Goal: Information Seeking & Learning: Learn about a topic

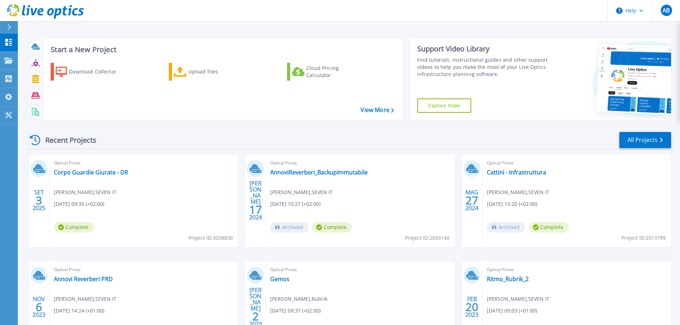
drag, startPoint x: 0, startPoint y: 0, endPoint x: 240, endPoint y: 139, distance: 277.8
click at [240, 139] on div "Recent Projects All Projects" at bounding box center [349, 140] width 644 height 18
click at [77, 174] on link "Corpo Guardie Giurate - DR" at bounding box center [91, 172] width 74 height 7
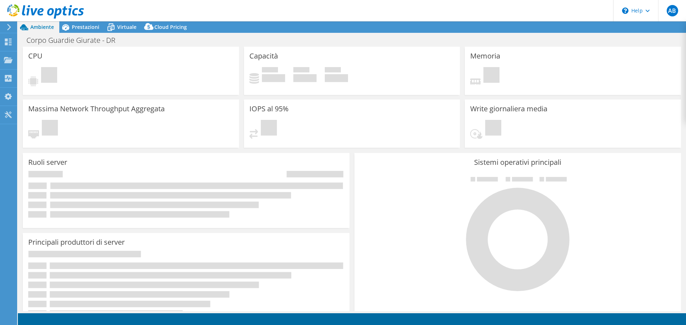
select select "EUFrankfurt"
select select "EUR"
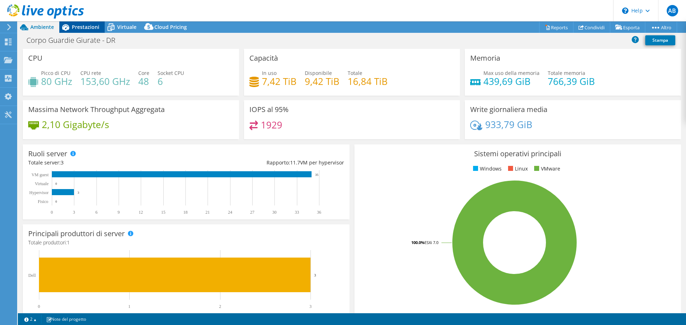
click at [78, 32] on div "Prestazioni" at bounding box center [81, 26] width 45 height 11
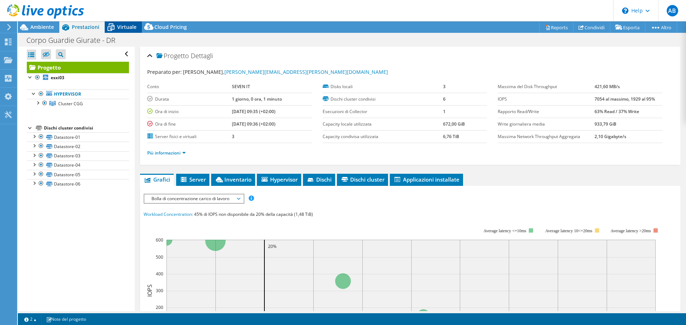
click at [122, 25] on span "Virtuale" at bounding box center [126, 27] width 19 height 7
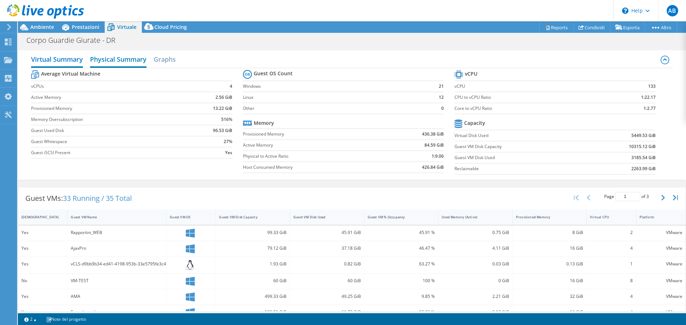
click at [127, 57] on h2 "Physical Summary" at bounding box center [118, 60] width 56 height 16
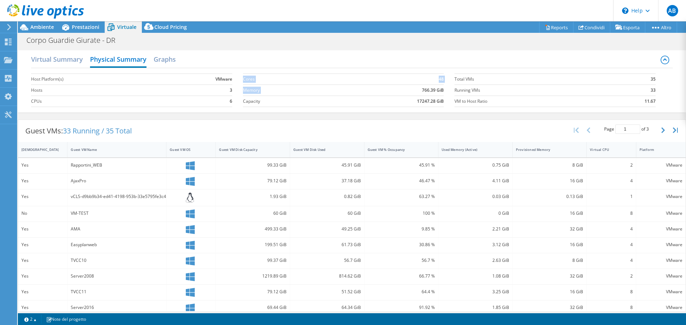
drag, startPoint x: 409, startPoint y: 91, endPoint x: 446, endPoint y: 91, distance: 37.1
click at [446, 91] on section "Cores 48 Memory 766.39 GiB Capacity 17247.28 GiB" at bounding box center [348, 90] width 211 height 41
click at [370, 111] on div "Virtual Summary Physical Summary Graphs Host Platform(s) VMware Hosts 3 CPUs 6 …" at bounding box center [352, 81] width 668 height 62
click at [169, 58] on h2 "Graphs" at bounding box center [165, 60] width 22 height 16
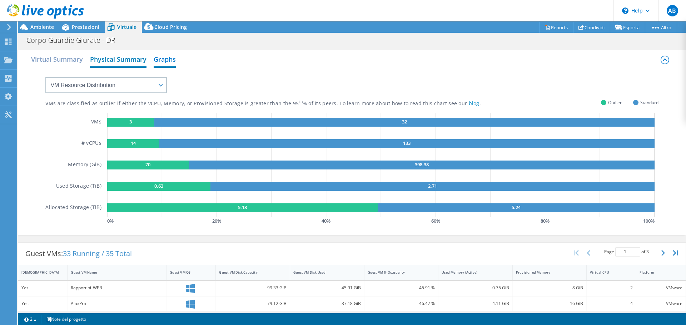
click at [124, 60] on h2 "Physical Summary" at bounding box center [118, 60] width 56 height 16
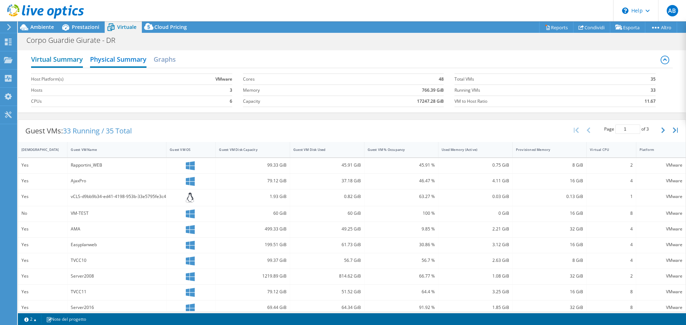
click at [69, 65] on h2 "Virtual Summary" at bounding box center [57, 60] width 52 height 16
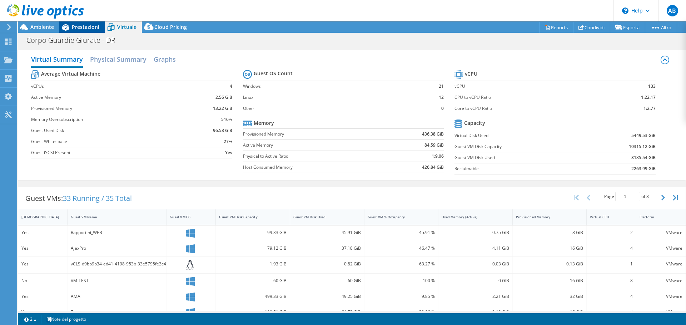
click at [83, 28] on span "Prestazioni" at bounding box center [85, 27] width 27 height 7
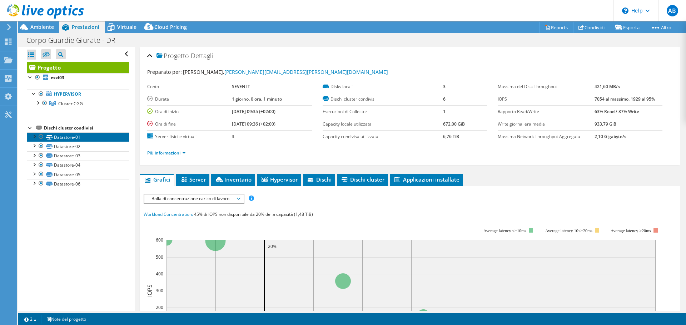
click at [83, 135] on link "Datastore-01" at bounding box center [78, 136] width 102 height 9
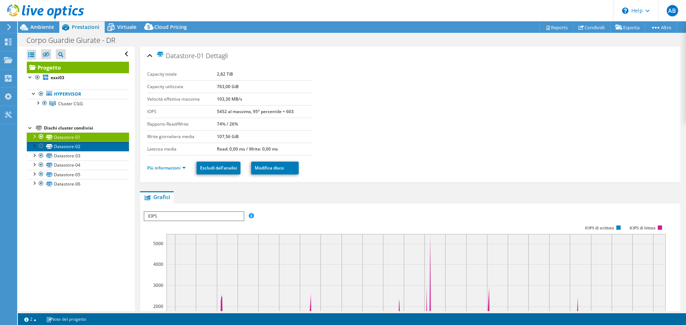
click at [85, 149] on link "Datastore-02" at bounding box center [78, 146] width 102 height 9
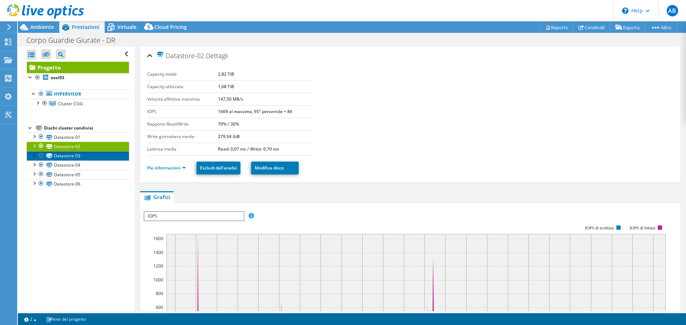
click at [89, 160] on link "Datastore-03" at bounding box center [78, 155] width 102 height 9
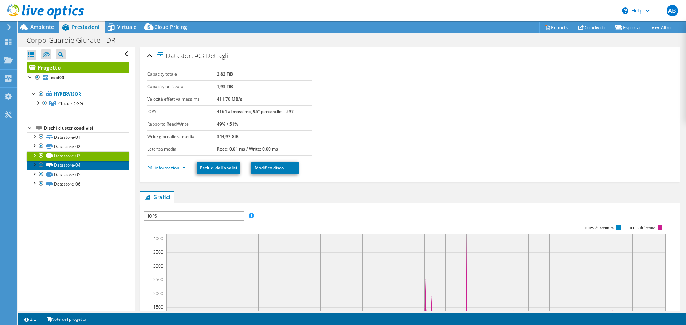
click at [91, 167] on link "Datastore-04" at bounding box center [78, 165] width 102 height 9
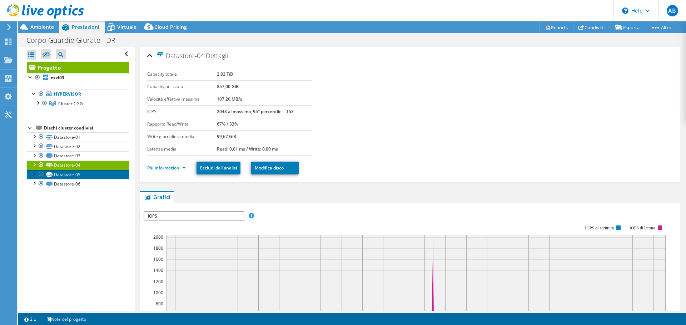
click at [91, 175] on link "Datastore-05" at bounding box center [78, 174] width 102 height 9
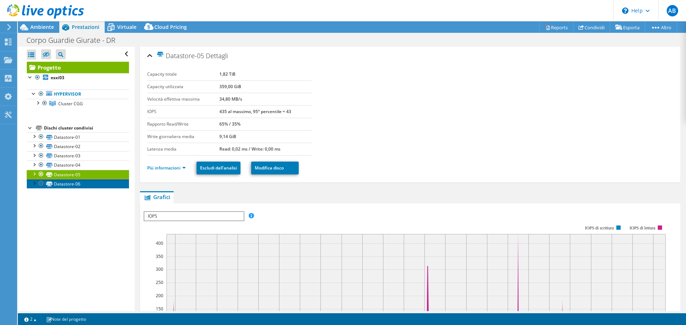
click at [92, 182] on link "Datastore-06" at bounding box center [78, 183] width 102 height 9
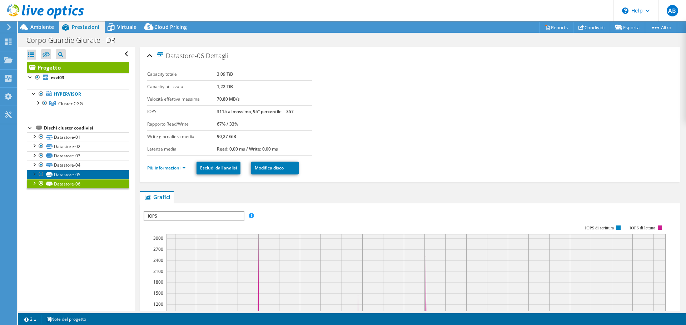
click at [95, 175] on link "Datastore-05" at bounding box center [78, 174] width 102 height 9
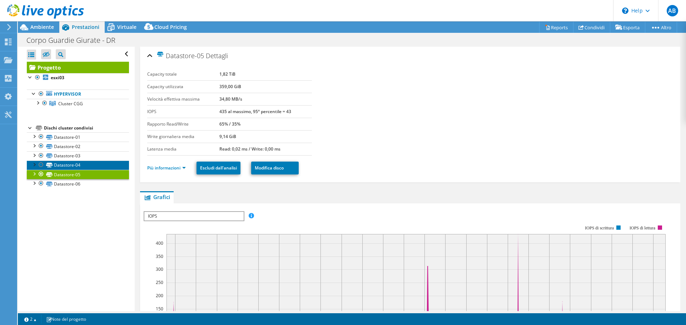
click at [97, 168] on link "Datastore-04" at bounding box center [78, 165] width 102 height 9
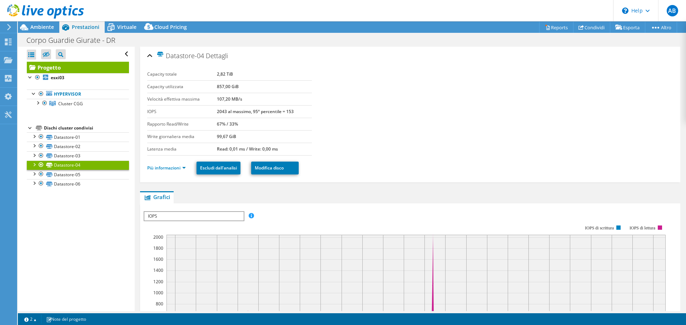
click at [97, 161] on link "Datastore-04" at bounding box center [78, 165] width 102 height 9
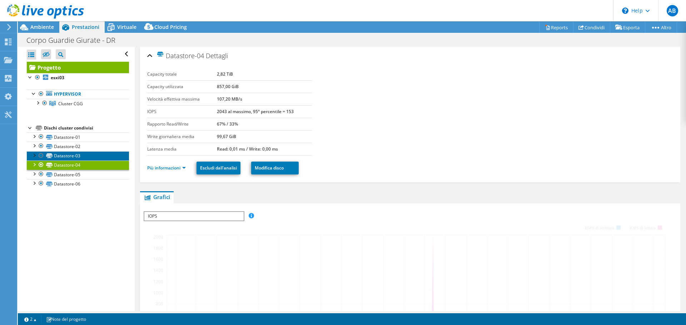
click at [97, 157] on link "Datastore-03" at bounding box center [78, 155] width 102 height 9
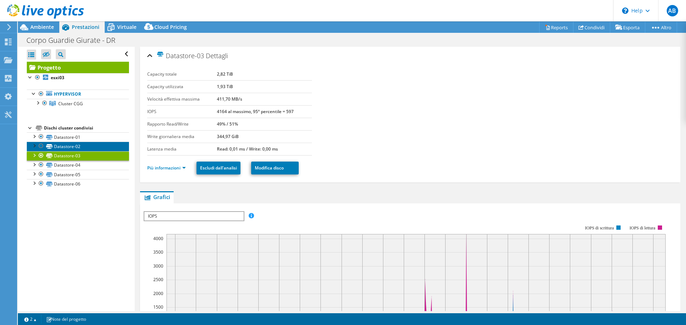
click at [100, 146] on link "Datastore-02" at bounding box center [78, 146] width 102 height 9
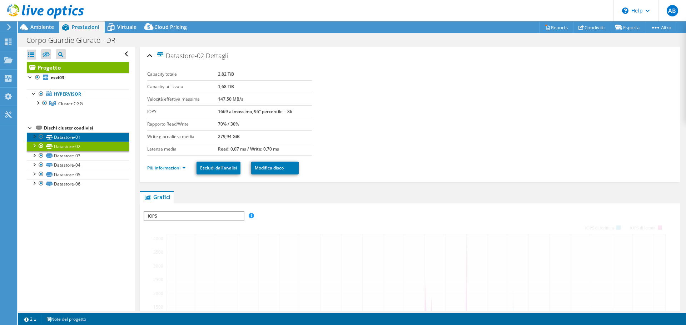
click at [100, 139] on link "Datastore-01" at bounding box center [78, 136] width 102 height 9
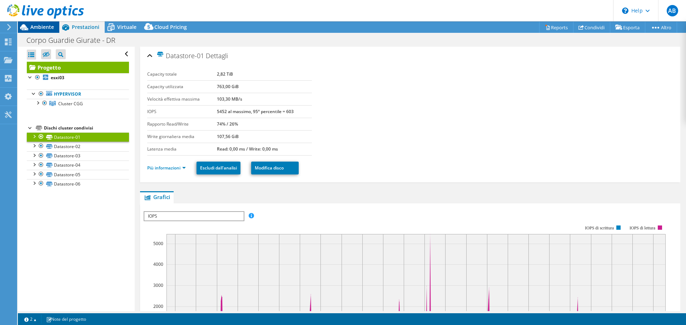
click at [44, 30] on span "Ambiente" at bounding box center [42, 27] width 24 height 7
